Goal: Task Accomplishment & Management: Use online tool/utility

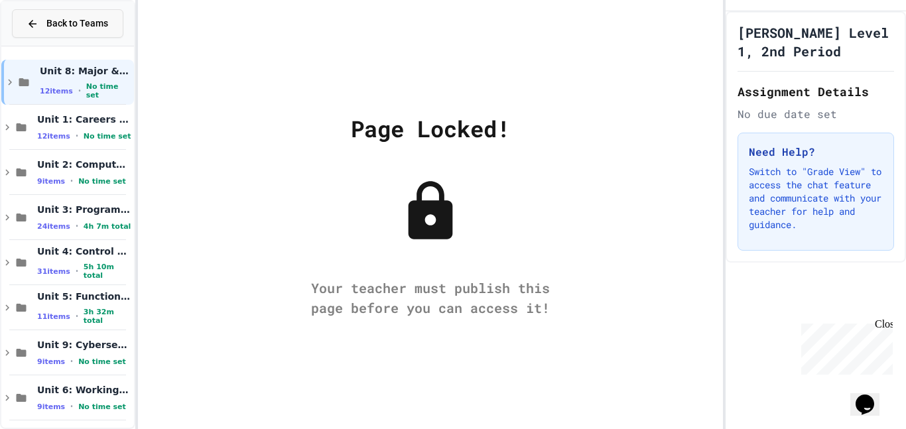
click at [80, 28] on span "Back to Teams" at bounding box center [77, 24] width 62 height 14
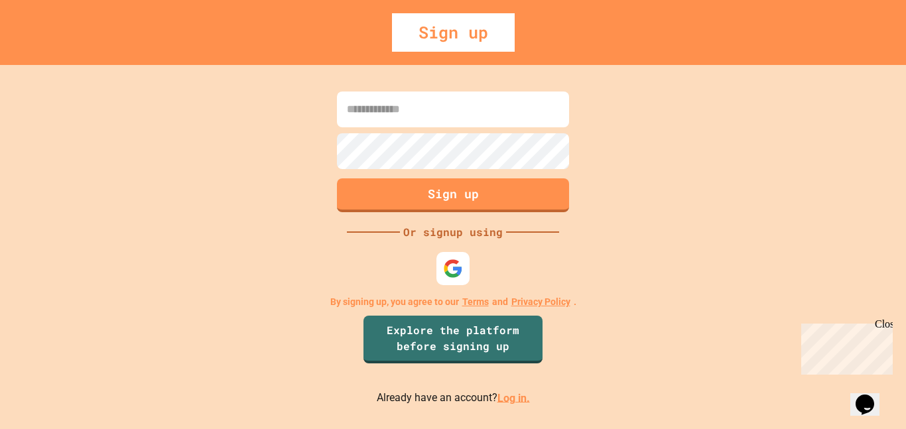
type input "**********"
click at [448, 276] on img at bounding box center [453, 268] width 22 height 22
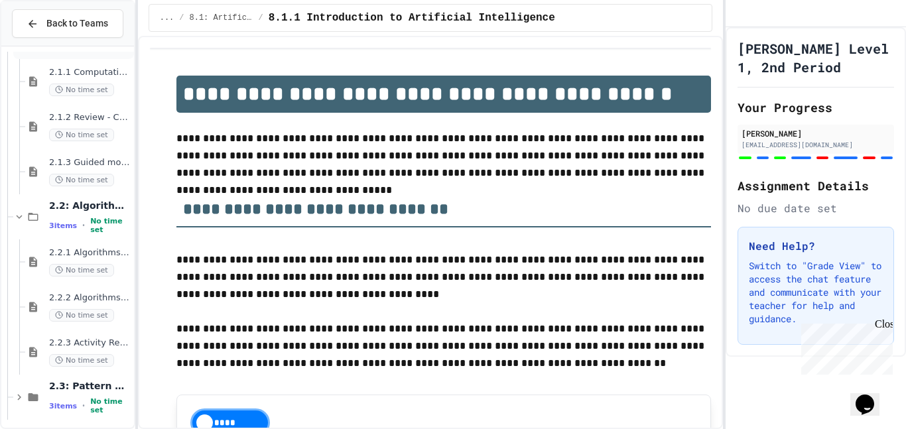
scroll to position [502, 0]
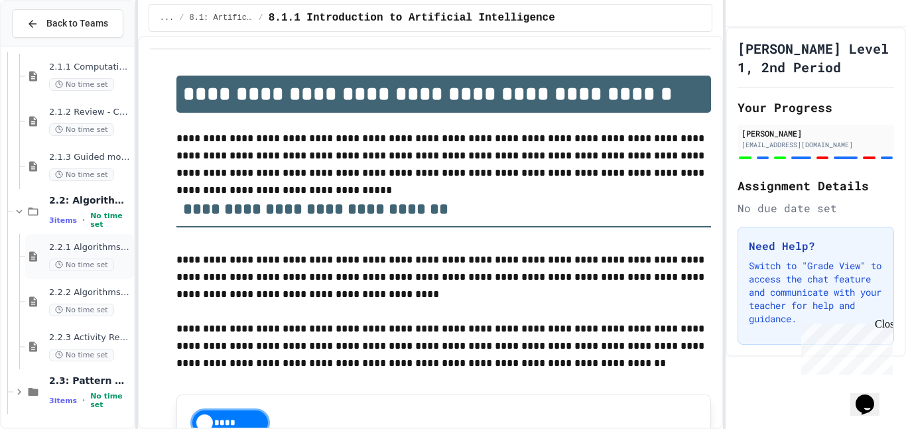
click at [107, 249] on span "2.2.1 Algorithms from Idea to Flowchart" at bounding box center [90, 247] width 82 height 11
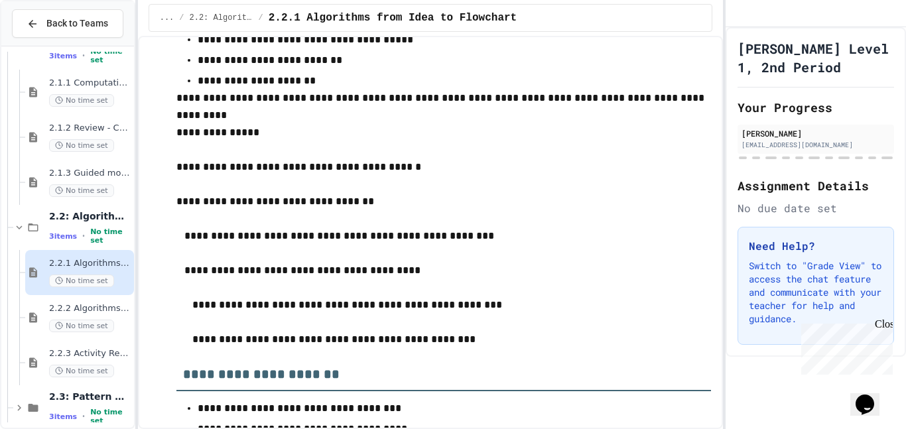
scroll to position [1537, 0]
